Goal: Task Accomplishment & Management: Manage account settings

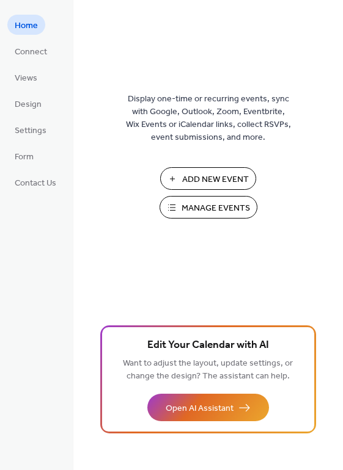
click at [203, 215] on span "Manage Events" at bounding box center [215, 208] width 68 height 13
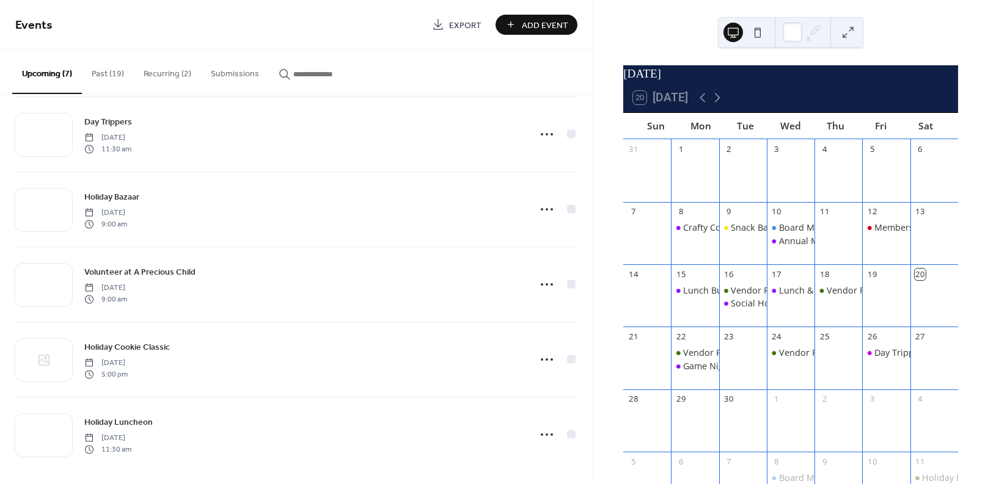
scroll to position [171, 0]
click at [545, 279] on icon at bounding box center [547, 280] width 20 height 20
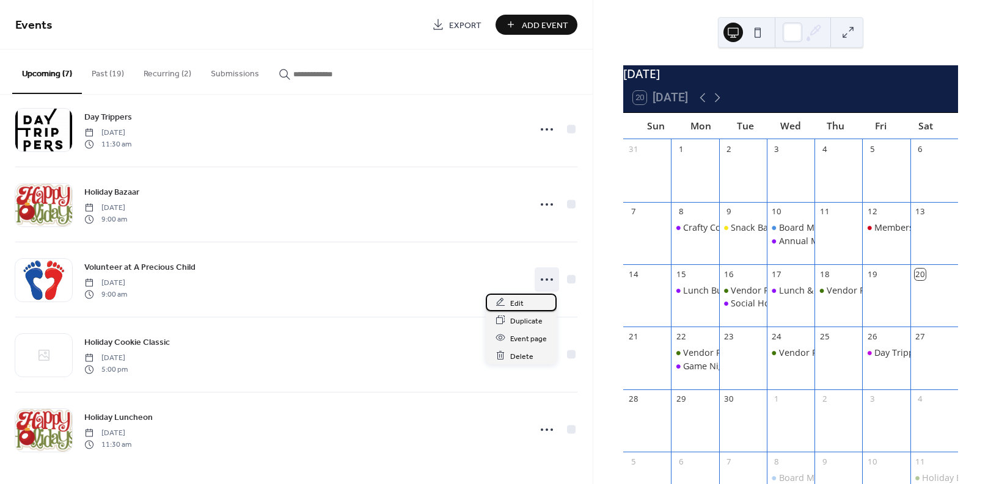
click at [512, 300] on span "Edit" at bounding box center [516, 303] width 13 height 13
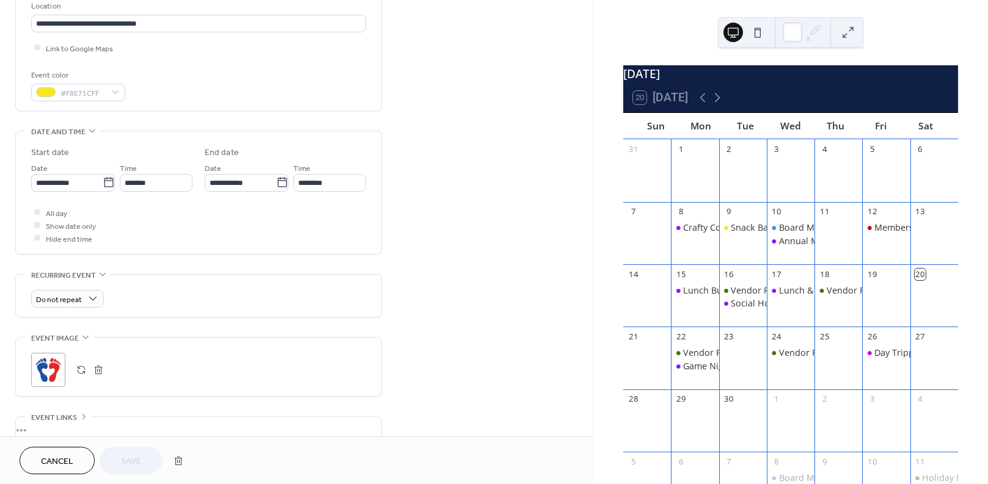
scroll to position [377, 0]
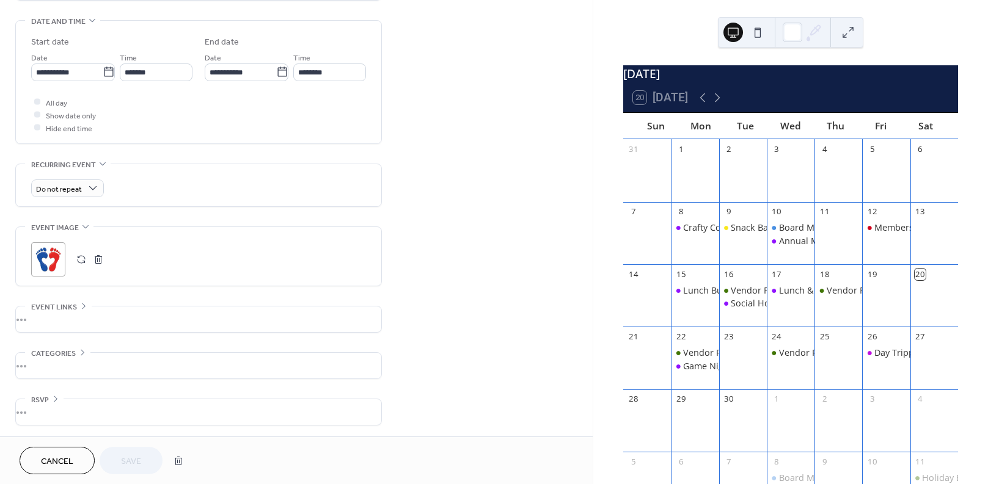
click at [80, 307] on div "•••" at bounding box center [198, 320] width 365 height 26
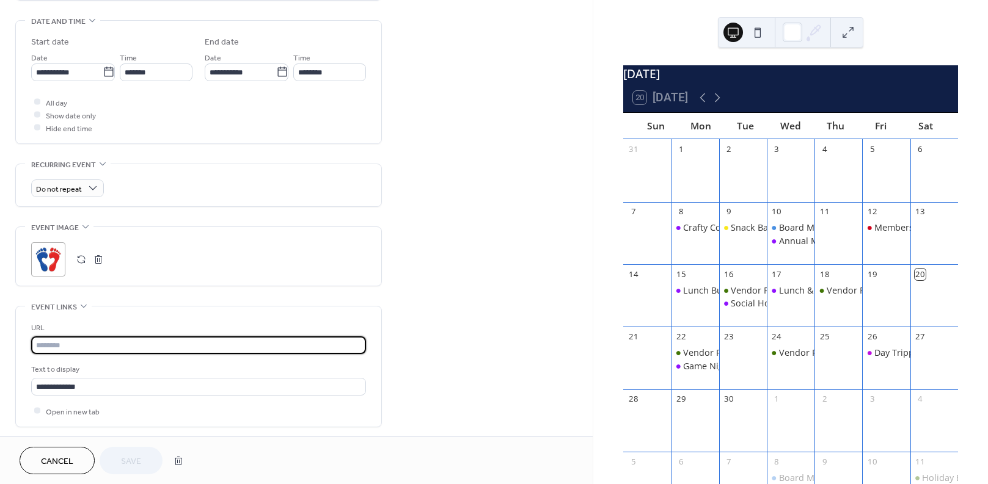
paste input "**********"
type input "**********"
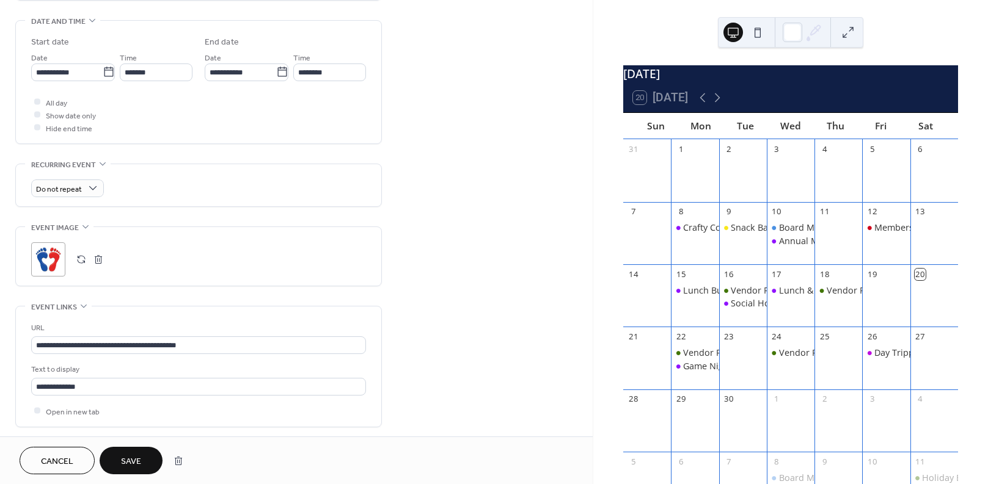
click at [141, 464] on button "Save" at bounding box center [131, 460] width 63 height 27
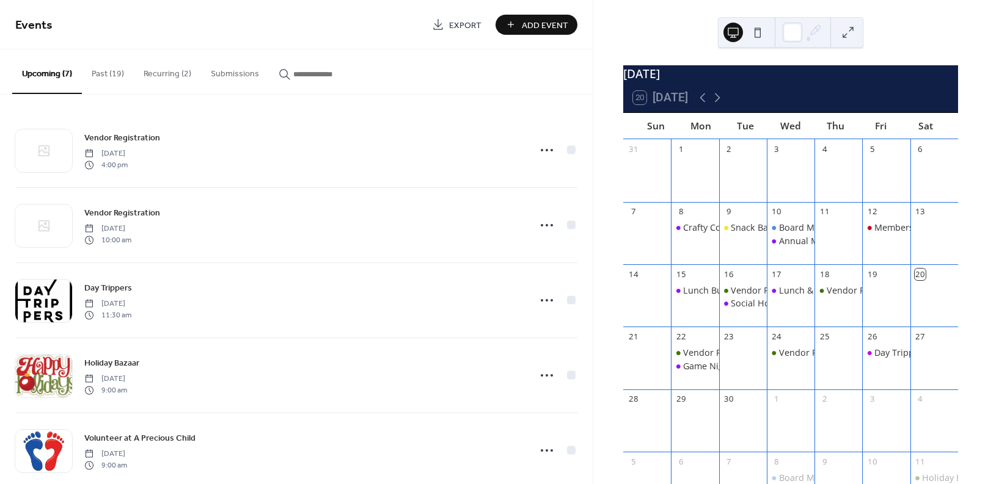
click at [103, 74] on button "Past (19)" at bounding box center [108, 70] width 52 height 43
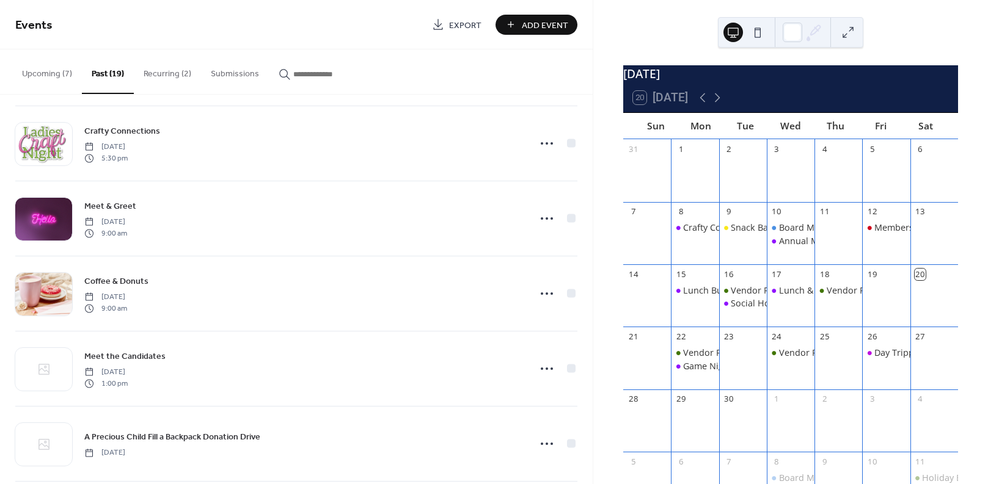
scroll to position [610, 0]
click at [548, 292] on icon at bounding box center [547, 292] width 20 height 20
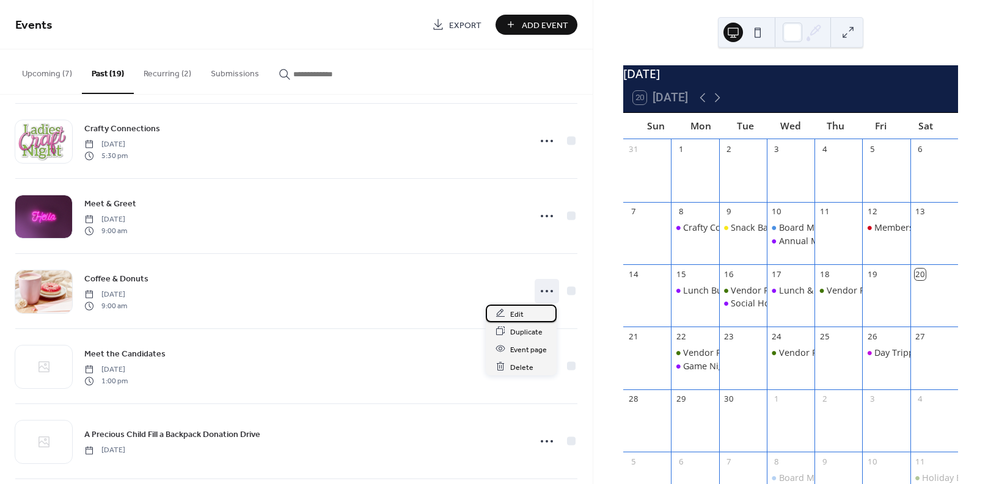
click at [512, 311] on span "Edit" at bounding box center [516, 314] width 13 height 13
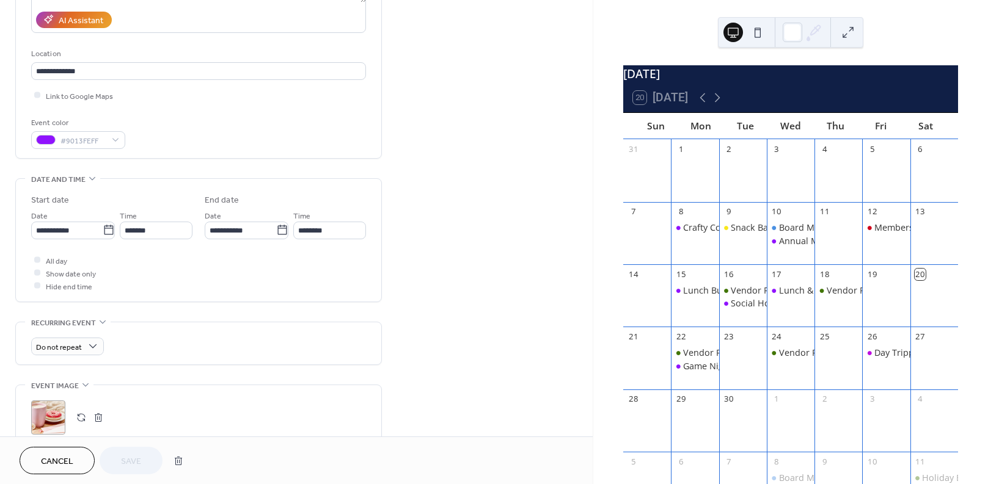
scroll to position [244, 0]
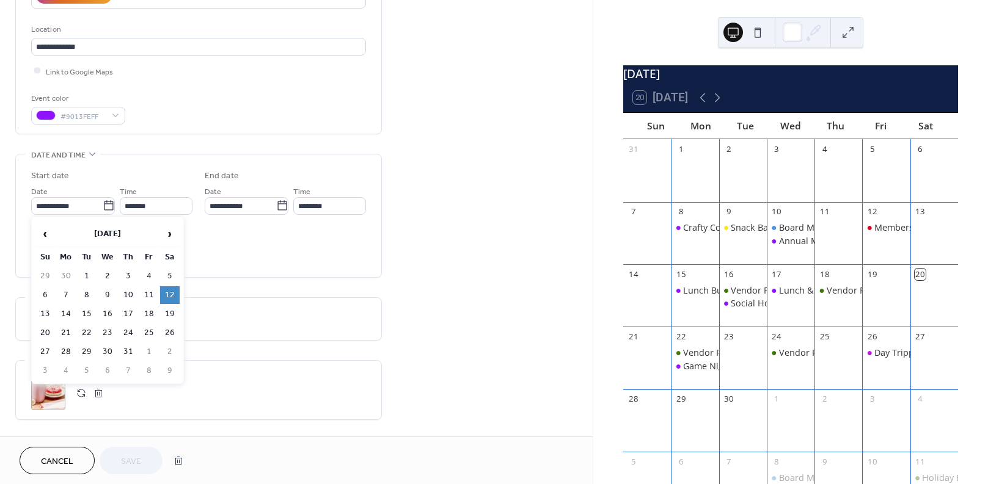
click at [106, 205] on icon at bounding box center [109, 206] width 12 height 12
click at [103, 205] on input "**********" at bounding box center [66, 206] width 71 height 18
click at [169, 235] on span "›" at bounding box center [170, 234] width 18 height 24
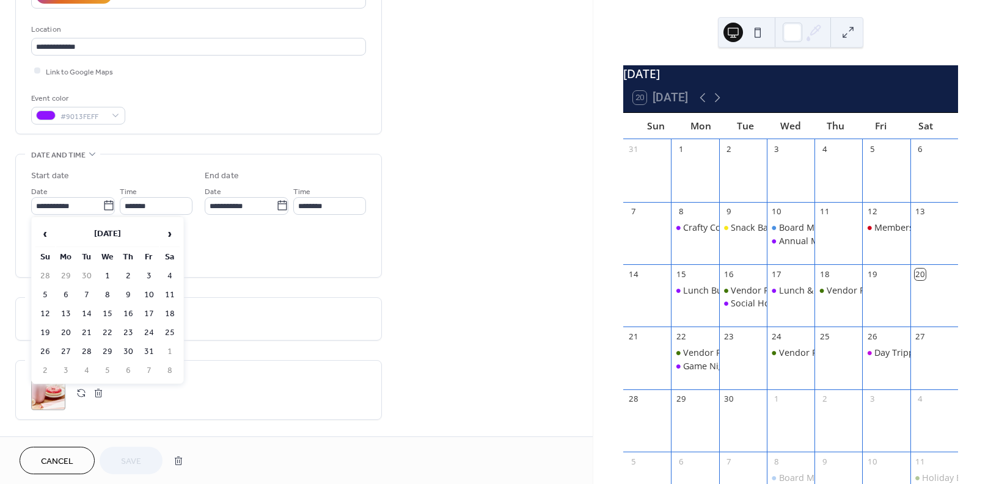
click at [169, 273] on td "4" at bounding box center [170, 276] width 20 height 18
type input "**********"
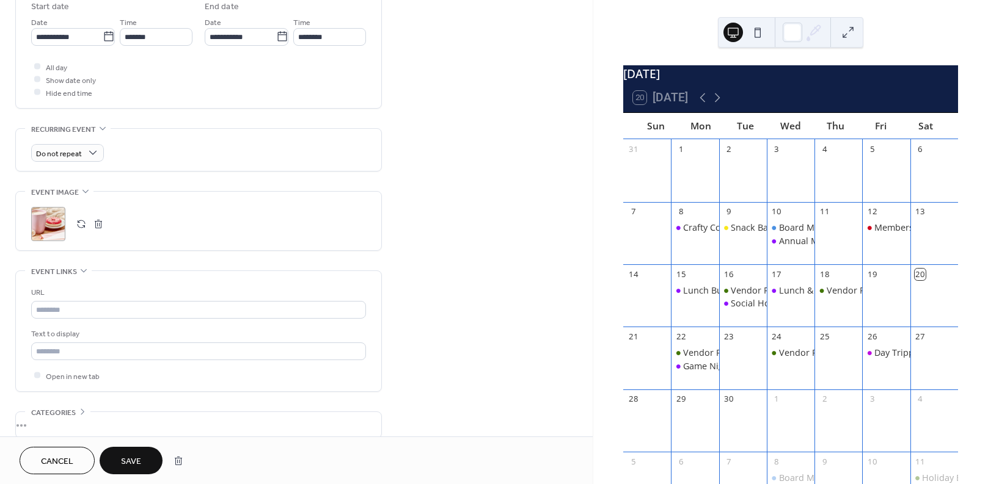
scroll to position [427, 0]
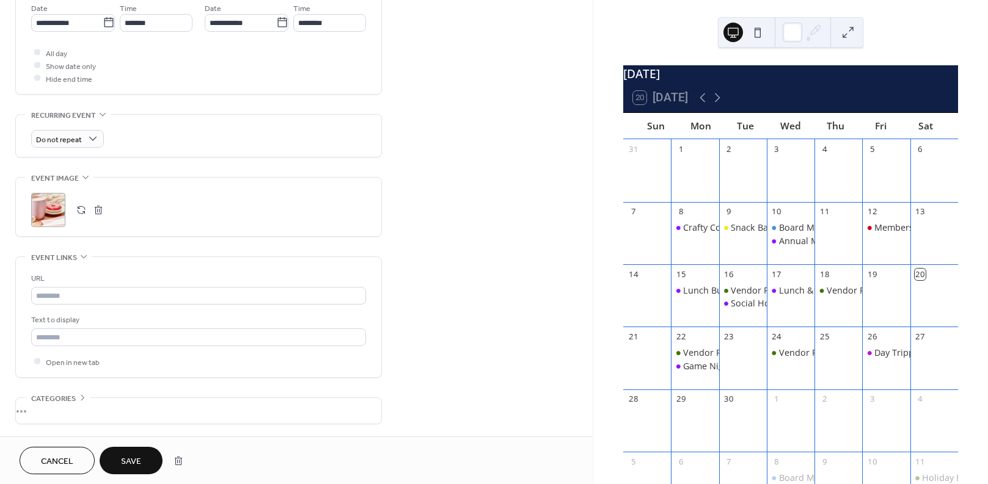
click at [133, 463] on span "Save" at bounding box center [131, 462] width 20 height 13
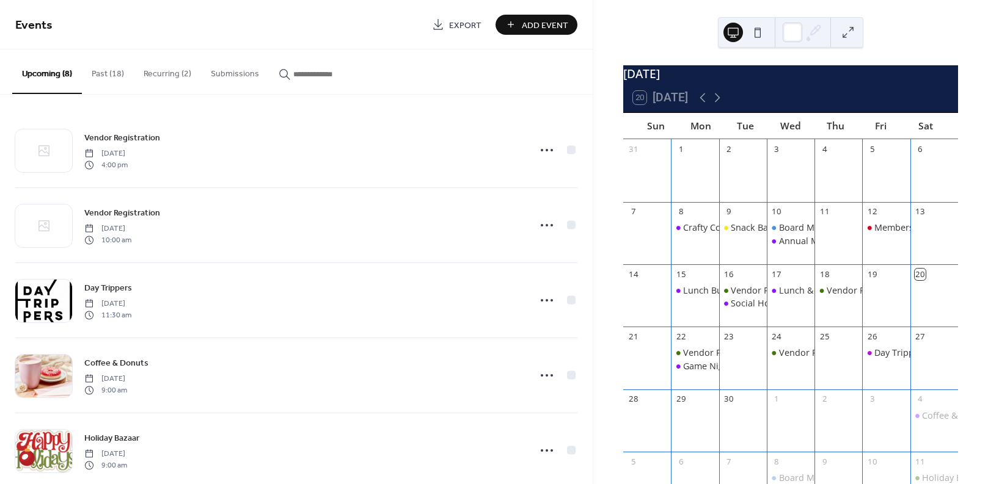
click at [111, 75] on button "Past (18)" at bounding box center [108, 70] width 52 height 43
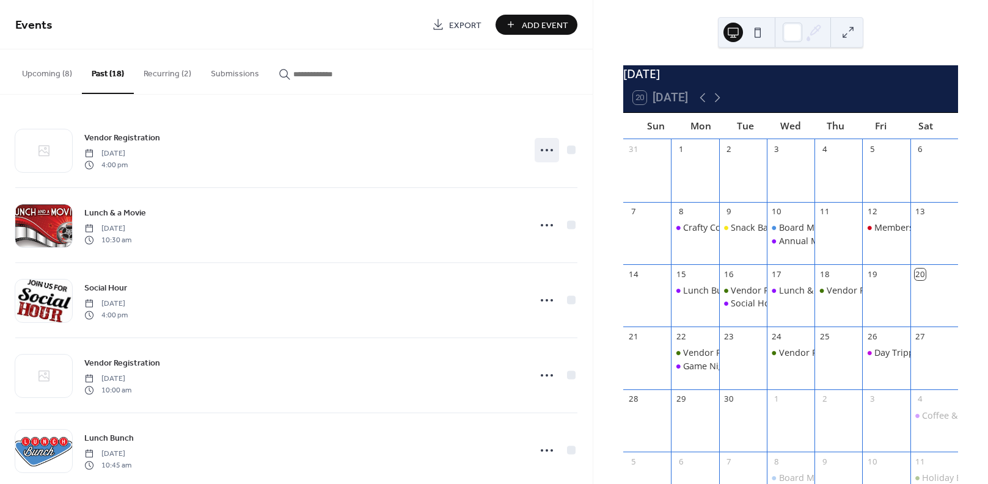
click at [546, 151] on icon at bounding box center [547, 150] width 20 height 20
click at [528, 226] on span "Delete" at bounding box center [521, 227] width 23 height 13
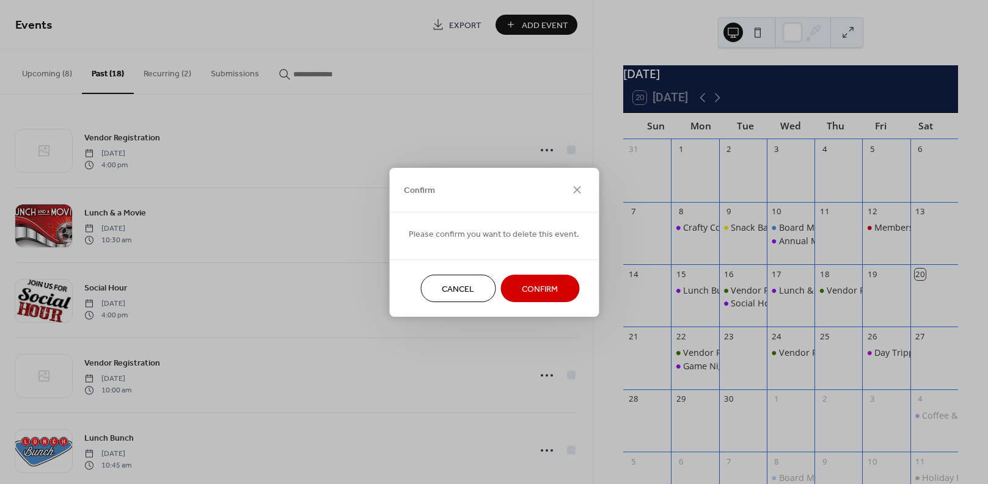
click at [544, 285] on span "Confirm" at bounding box center [540, 289] width 36 height 13
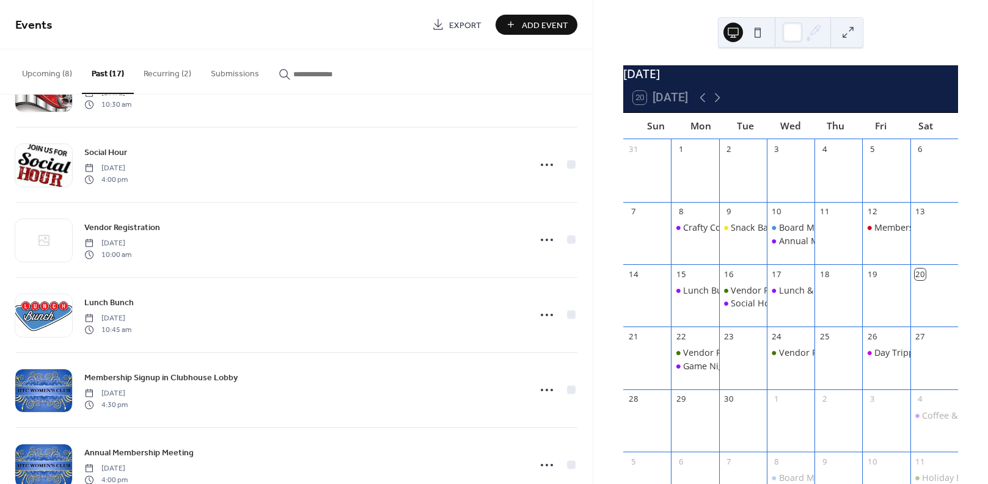
scroll to position [60, 0]
click at [544, 238] on icon at bounding box center [547, 240] width 20 height 20
click at [511, 311] on span "Delete" at bounding box center [521, 316] width 23 height 13
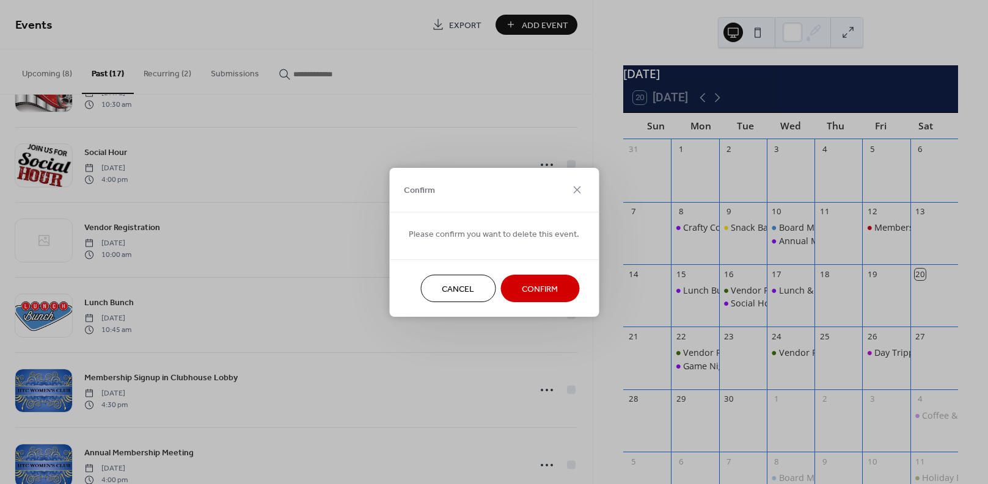
click at [539, 286] on span "Confirm" at bounding box center [540, 289] width 36 height 13
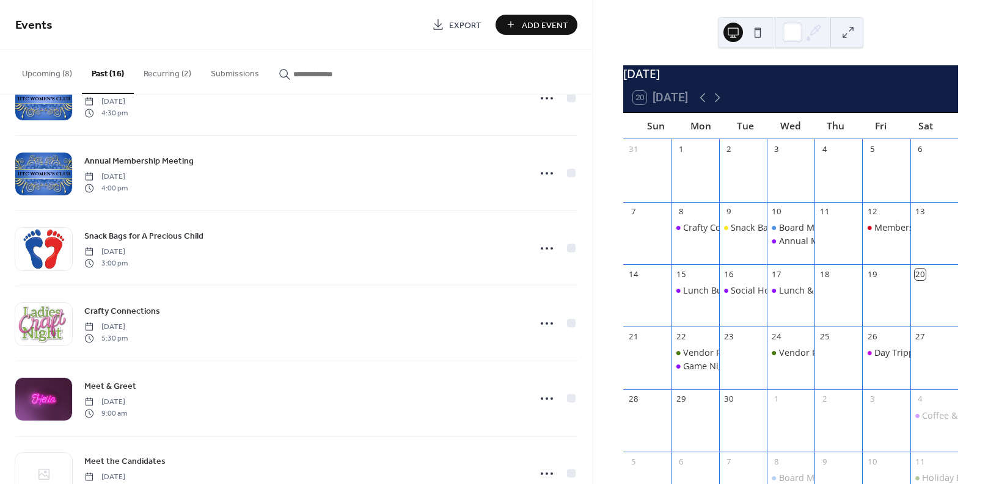
scroll to position [366, 0]
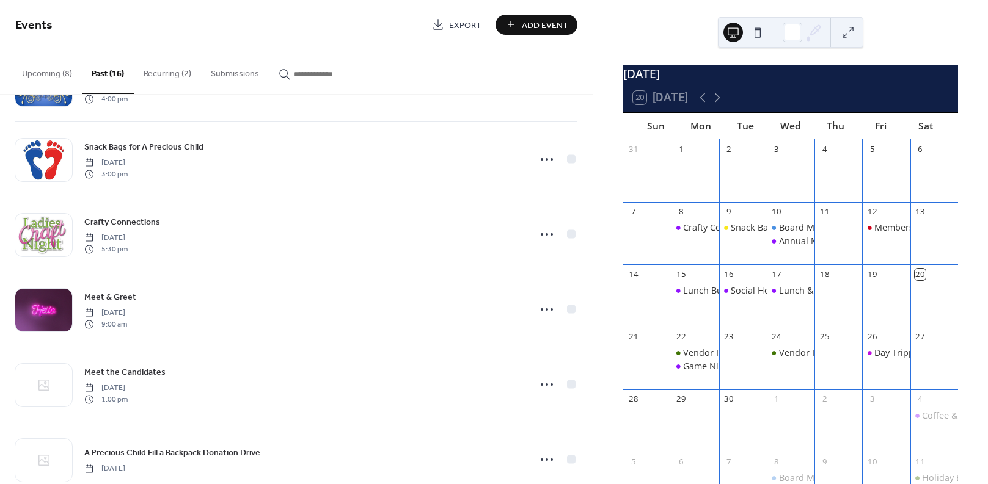
click at [128, 234] on span "Monday, September 8, 2025" at bounding box center [105, 238] width 43 height 11
click at [540, 231] on icon at bounding box center [547, 235] width 20 height 20
click at [511, 255] on span "Edit" at bounding box center [516, 258] width 13 height 13
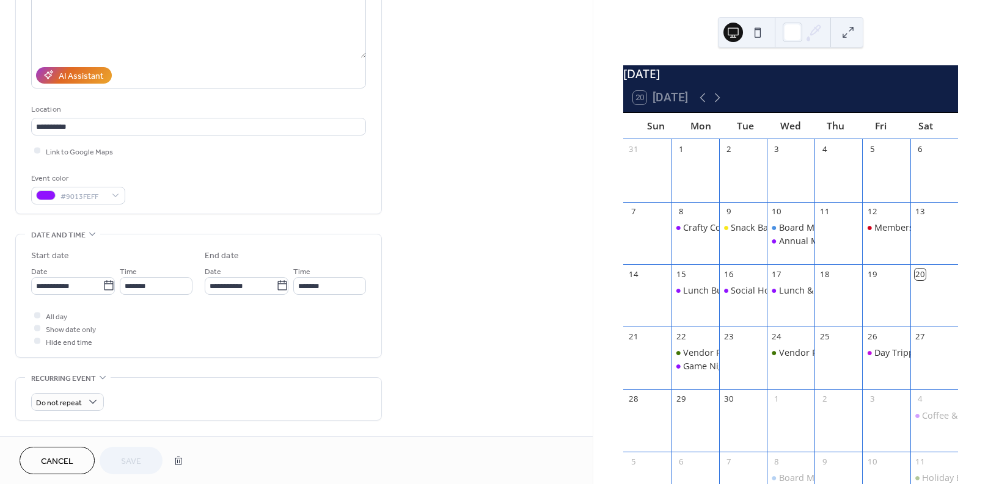
scroll to position [183, 0]
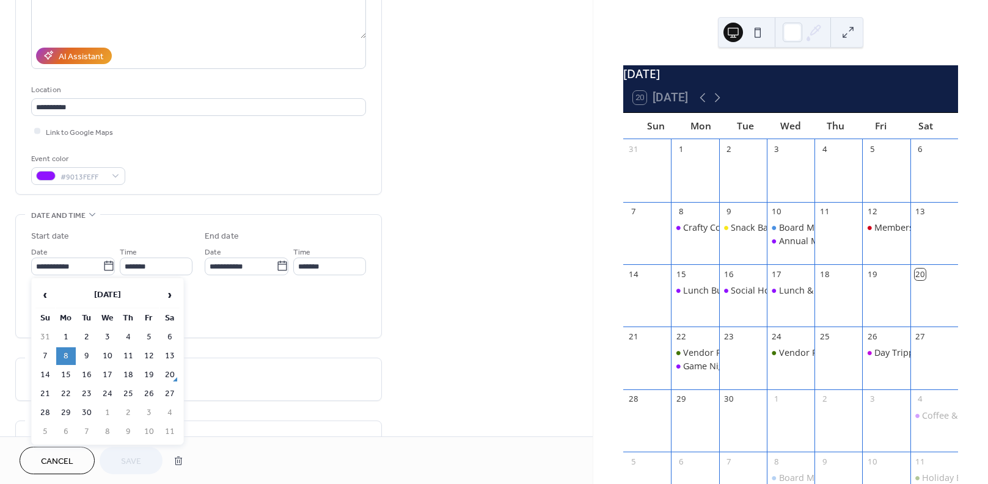
click at [105, 267] on icon at bounding box center [109, 266] width 12 height 12
click at [103, 267] on input "**********" at bounding box center [66, 267] width 71 height 18
click at [170, 297] on span "›" at bounding box center [170, 295] width 18 height 24
click at [70, 373] on td "13" at bounding box center [66, 375] width 20 height 18
type input "**********"
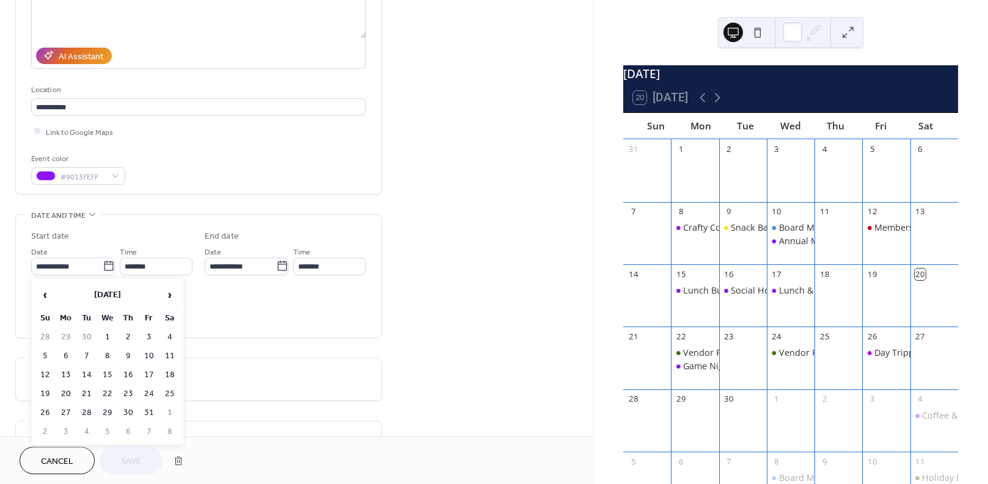
type input "**********"
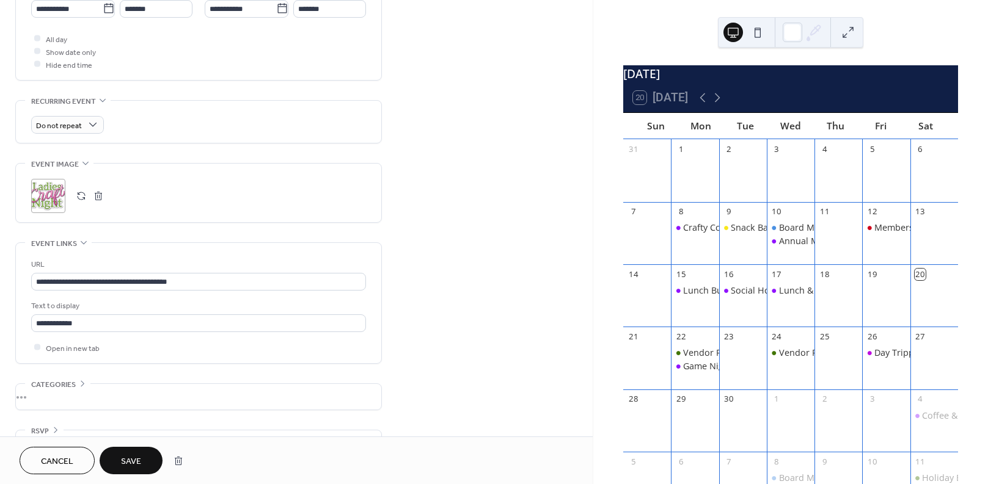
scroll to position [472, 0]
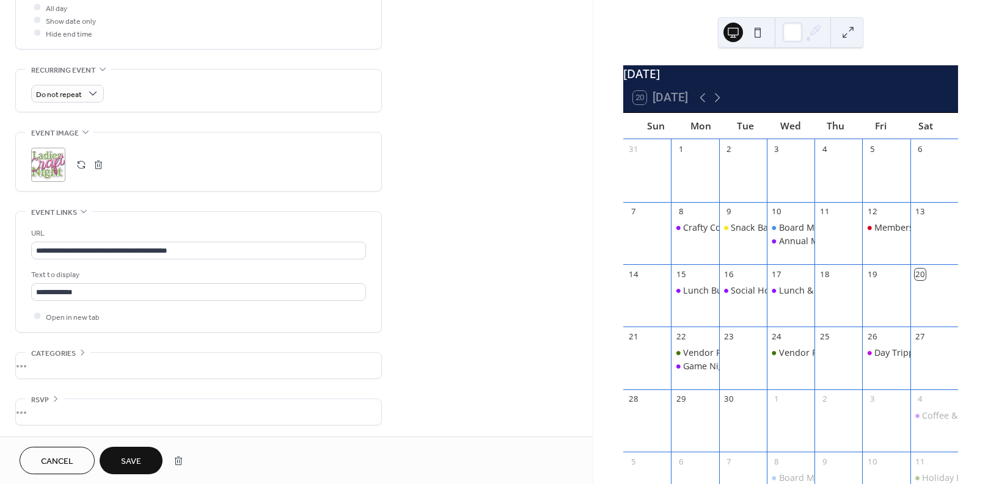
click at [142, 462] on button "Save" at bounding box center [131, 460] width 63 height 27
